Goal: Find specific page/section: Find specific page/section

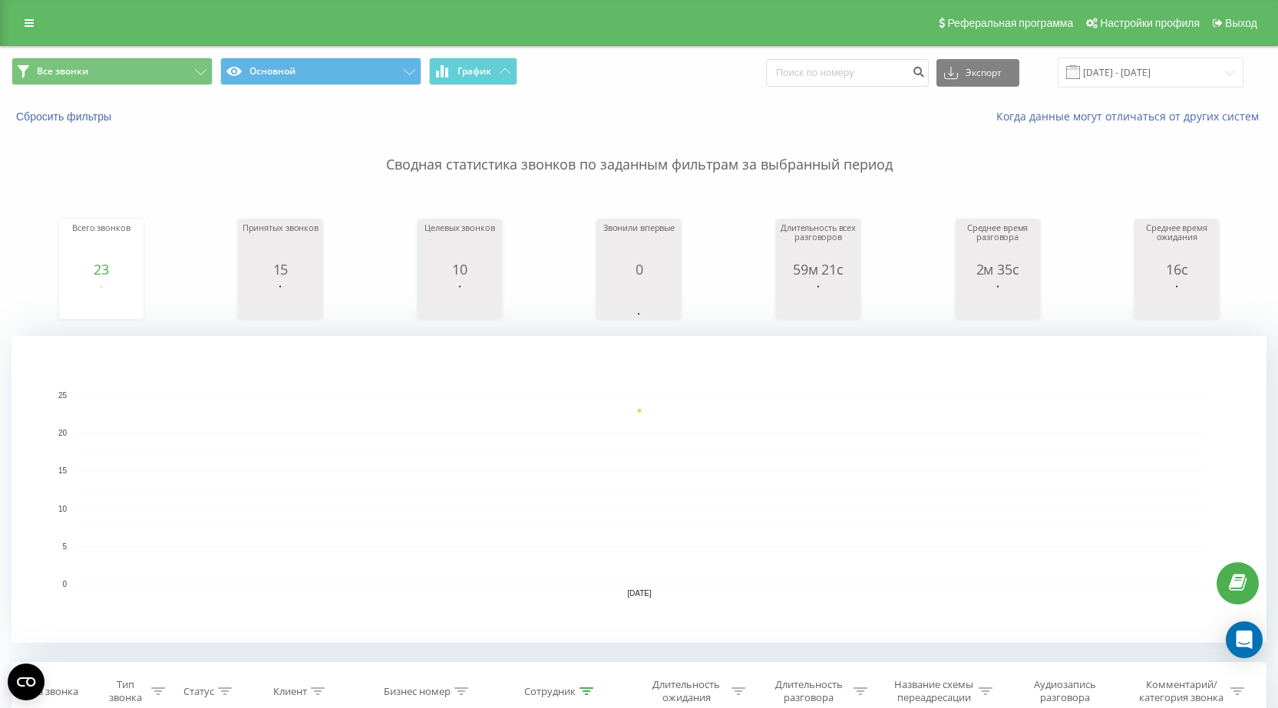
drag, startPoint x: 23, startPoint y: 18, endPoint x: 52, endPoint y: 40, distance: 36.2
click at [23, 18] on link at bounding box center [29, 22] width 28 height 21
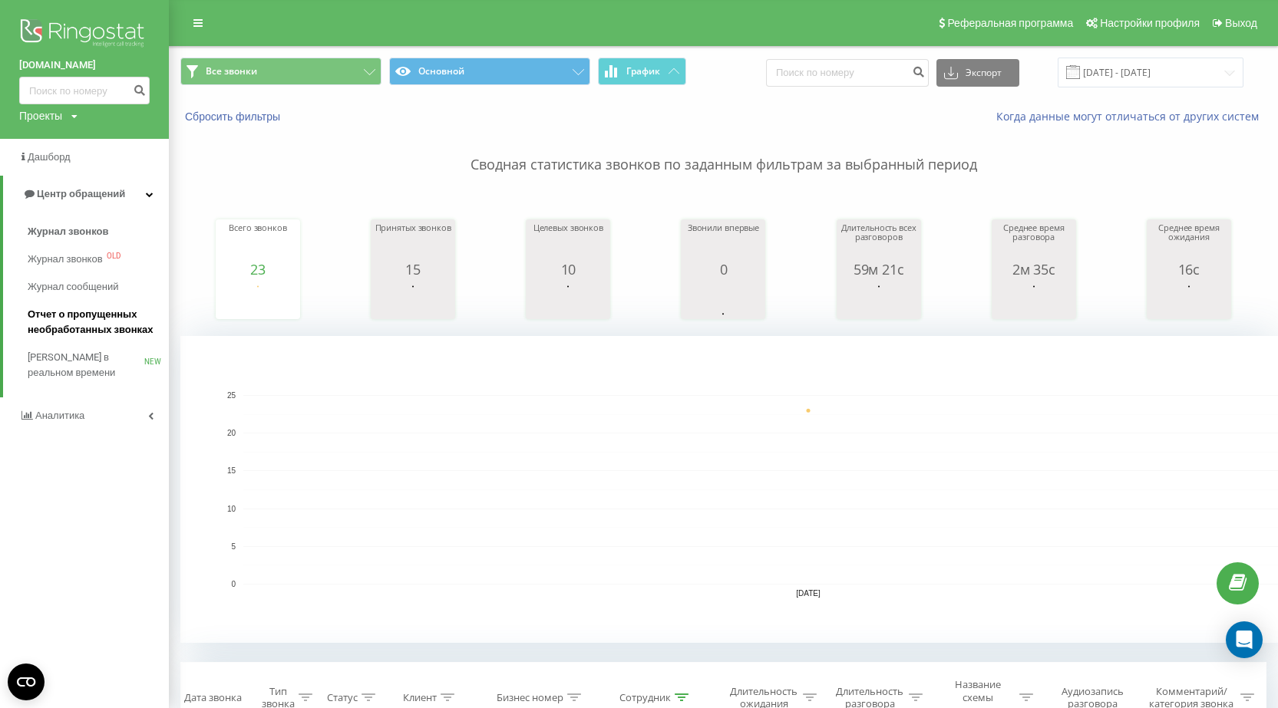
click at [81, 320] on span "Отчет о пропущенных необработанных звонках" at bounding box center [95, 322] width 134 height 31
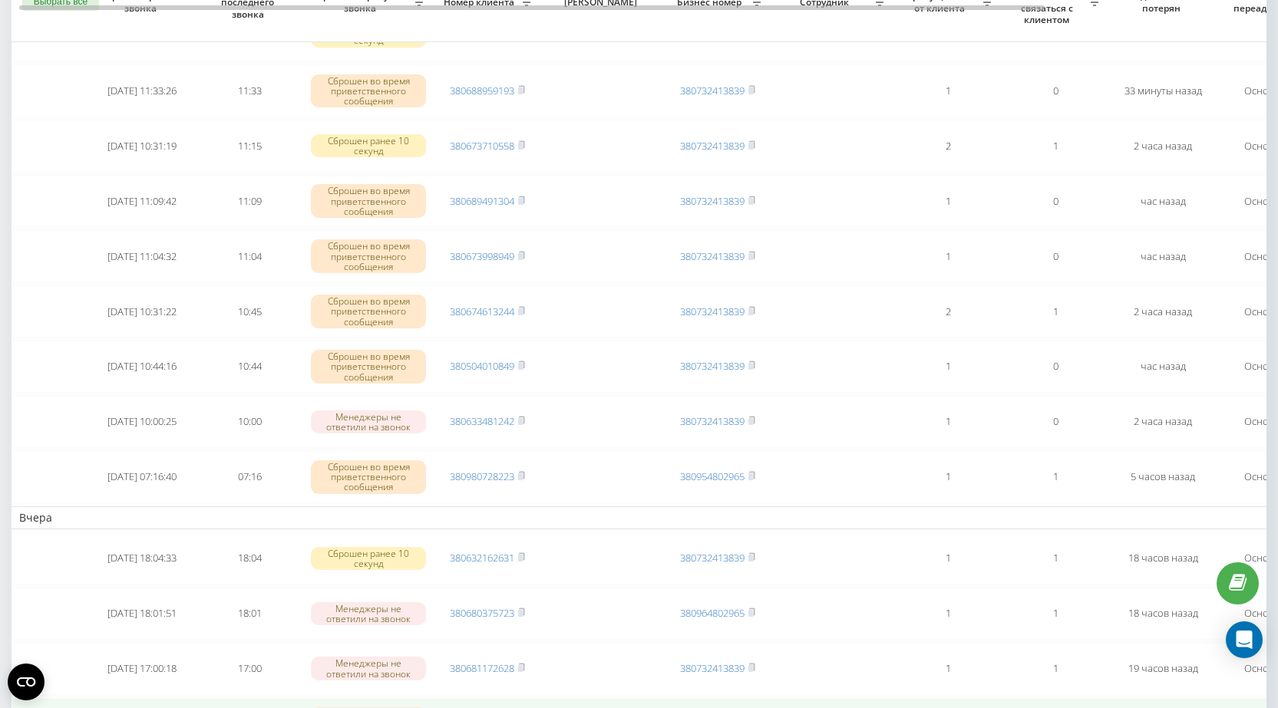
scroll to position [230, 0]
